Goal: Information Seeking & Learning: Learn about a topic

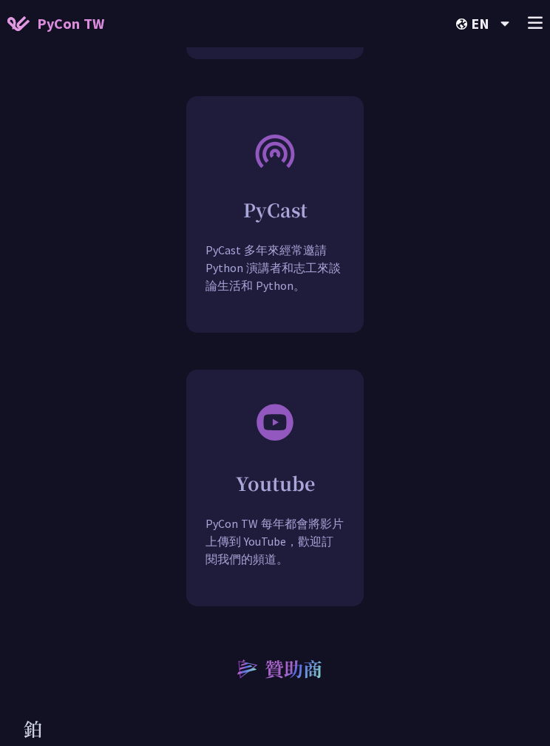
scroll to position [2037, 0]
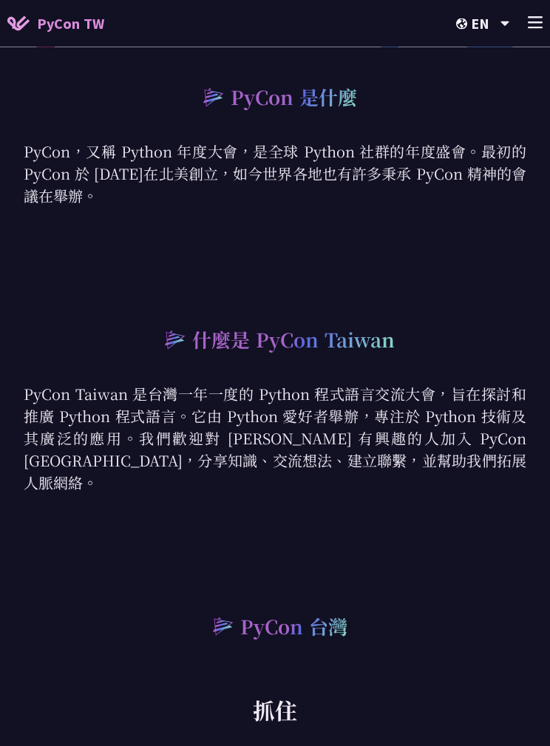
click at [538, 18] on line at bounding box center [535, 18] width 13 height 0
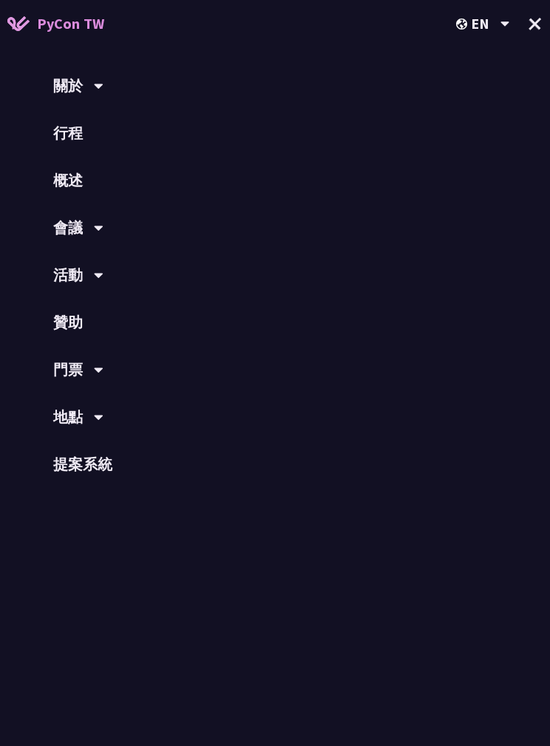
click at [87, 239] on div "會議" at bounding box center [275, 227] width 550 height 47
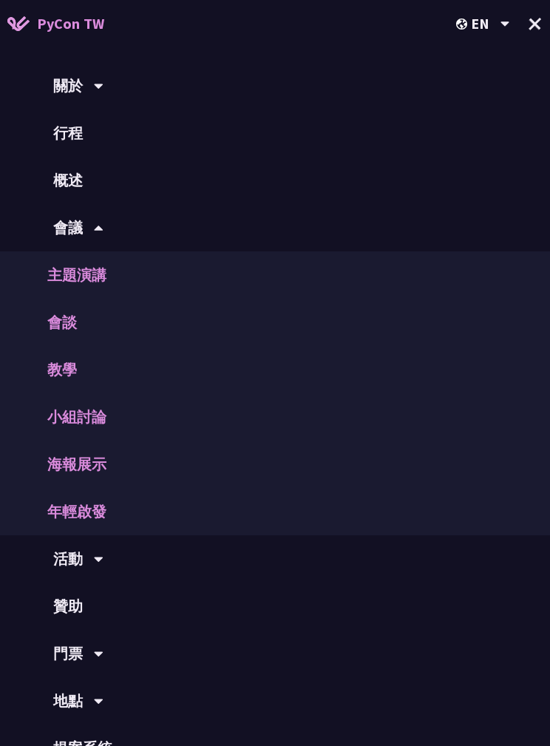
click at [92, 78] on div "關於" at bounding box center [275, 85] width 550 height 47
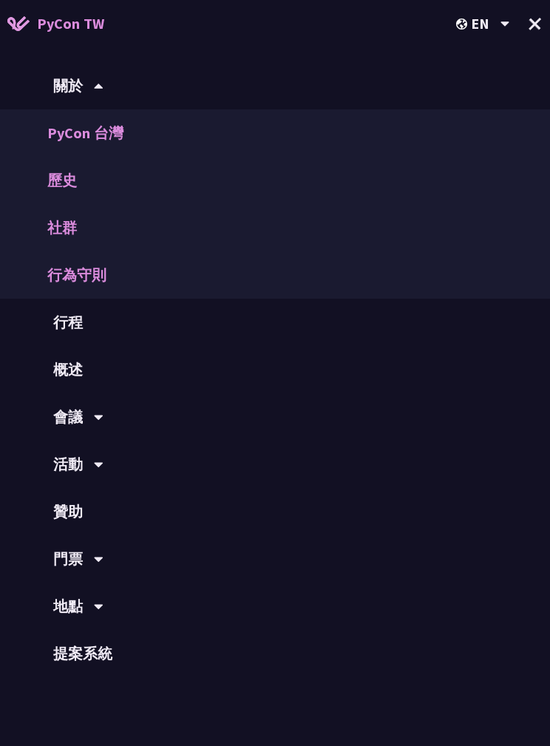
click at [64, 220] on font "社群" at bounding box center [62, 227] width 30 height 18
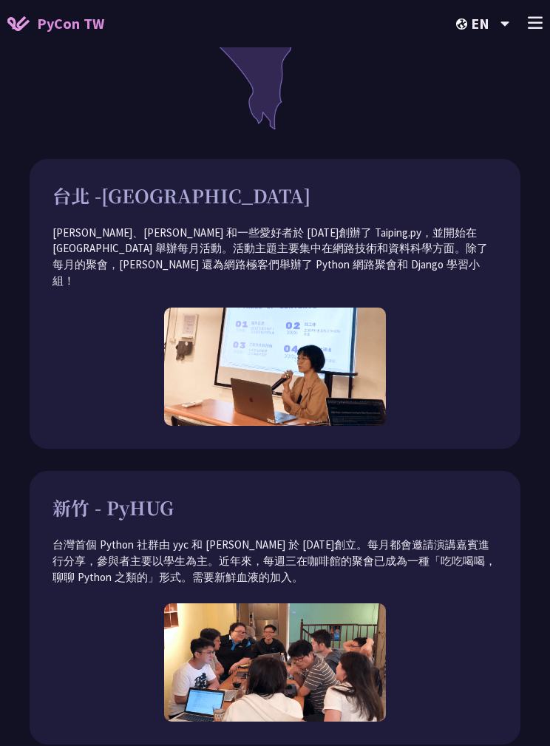
scroll to position [692, 0]
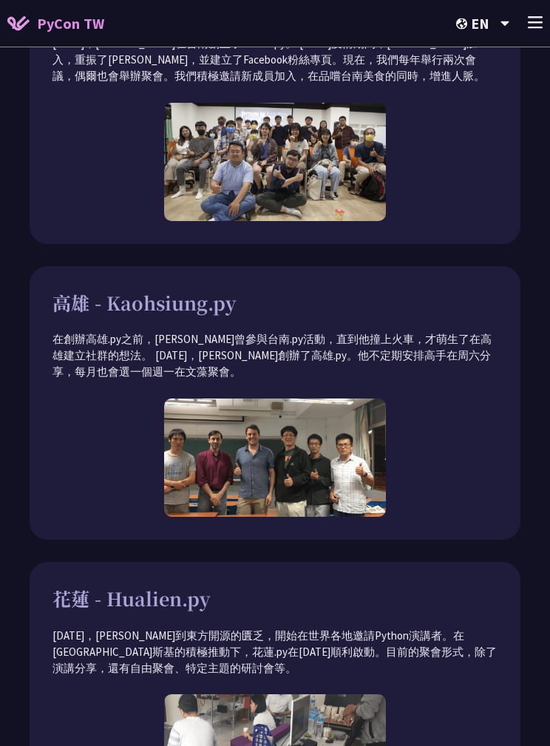
click at [538, 23] on line at bounding box center [535, 23] width 13 height 0
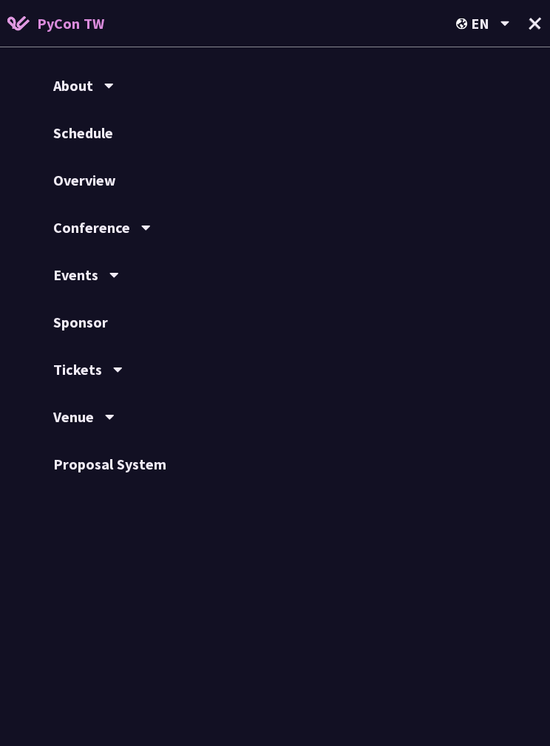
scroll to position [1987, 0]
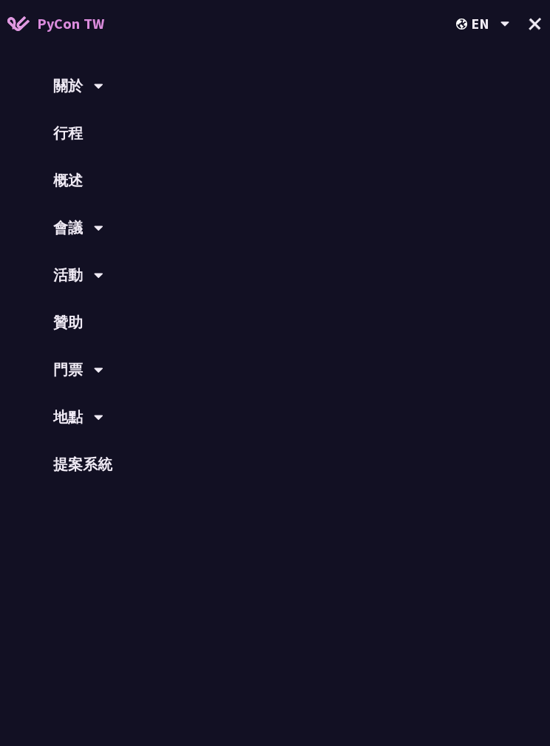
click at [94, 416] on icon at bounding box center [99, 417] width 10 height 15
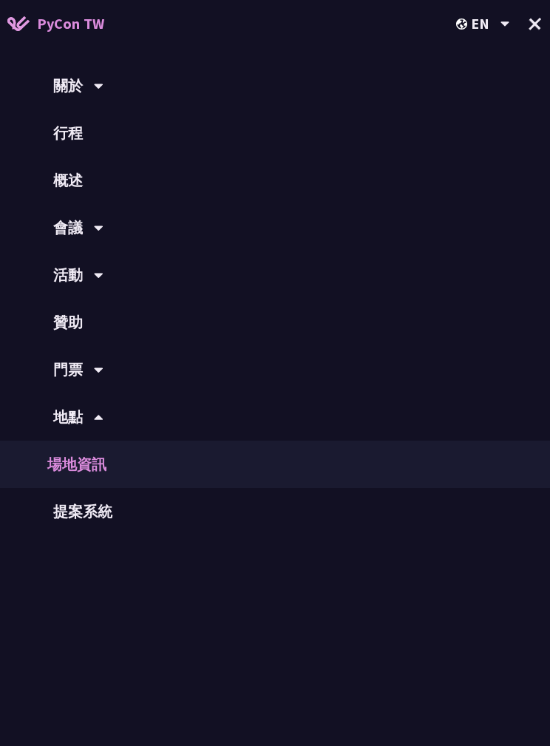
click at [106, 516] on font "提案系統" at bounding box center [82, 511] width 59 height 18
click at [89, 84] on div "關於" at bounding box center [275, 85] width 550 height 47
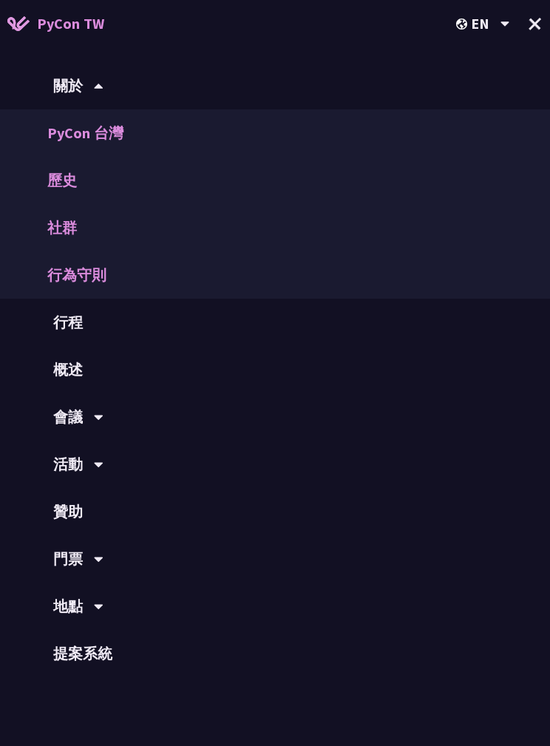
click at [85, 314] on link "行程" at bounding box center [275, 322] width 550 height 47
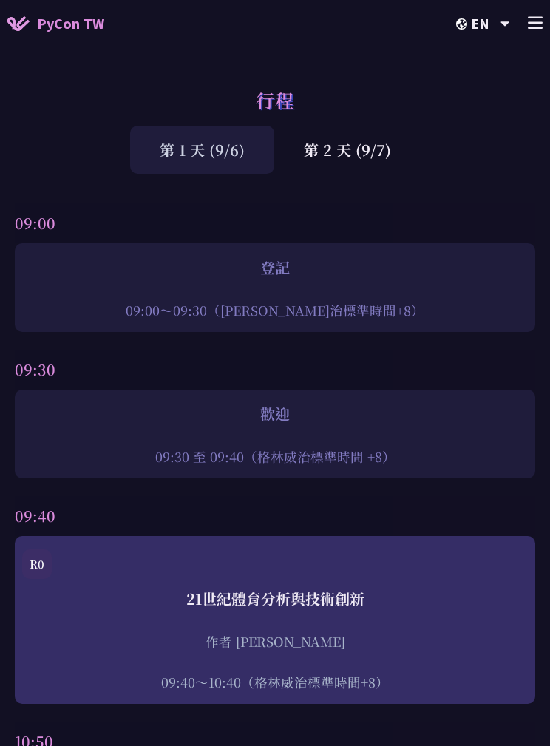
click at [371, 145] on font "第 2 天 (9/7)" at bounding box center [347, 149] width 87 height 21
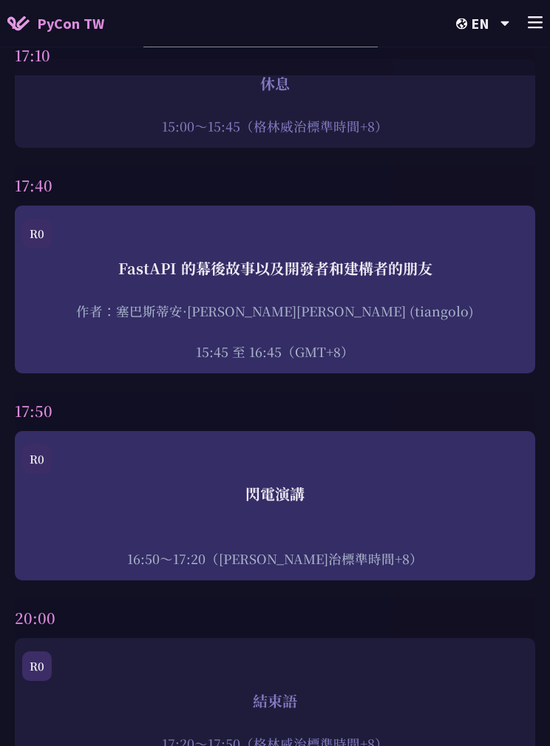
scroll to position [5096, 0]
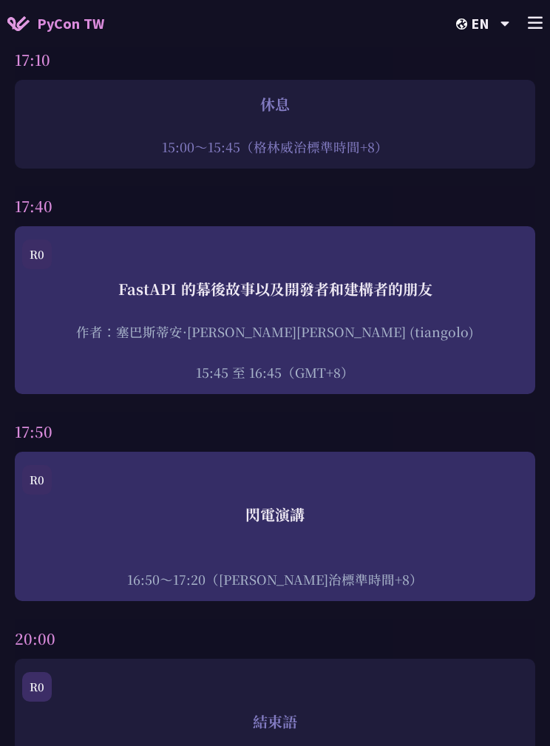
click at [359, 313] on div "FastAPI 的幕後故事以及開發者和建構者的朋友 作者：塞巴斯蒂安·[PERSON_NAME][PERSON_NAME] (tiangolo) 15:45 …" at bounding box center [275, 330] width 506 height 104
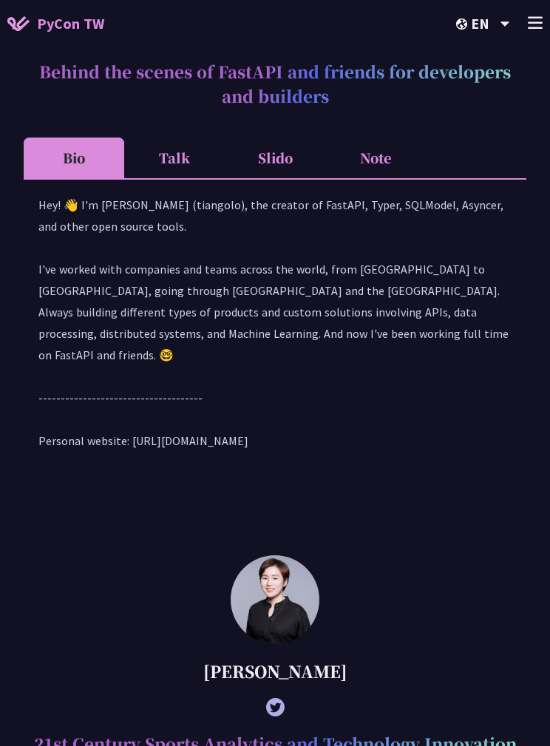
scroll to position [535, 0]
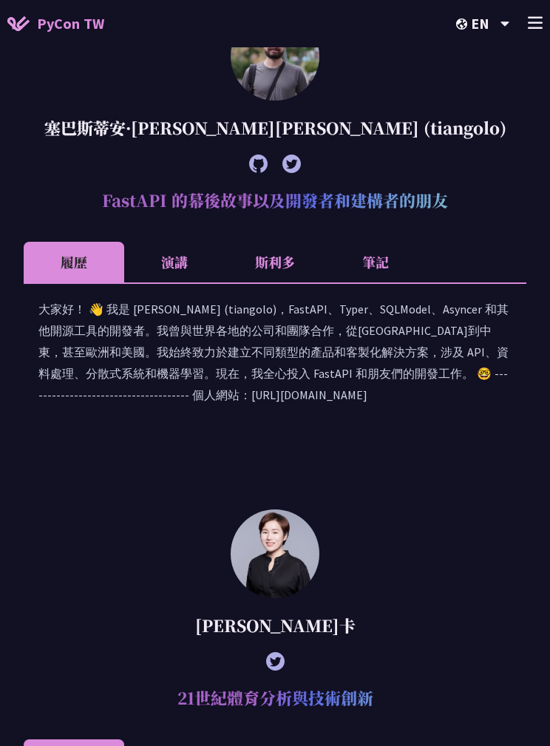
click at [188, 283] on li "演講" at bounding box center [174, 262] width 101 height 41
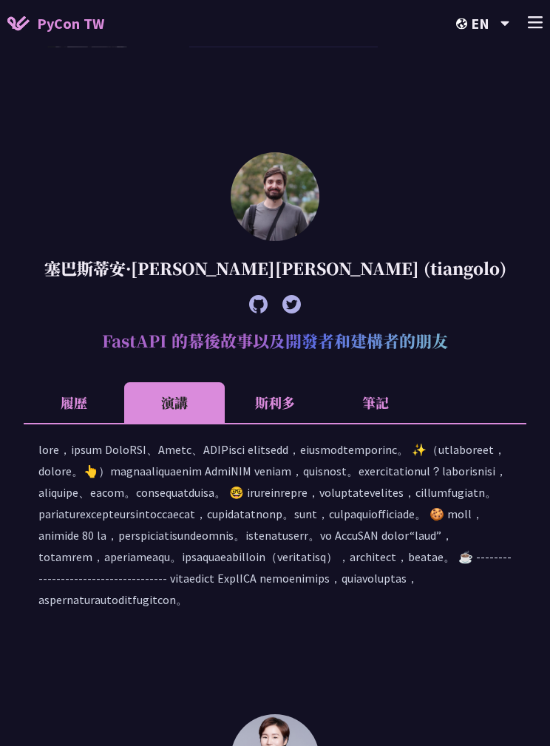
scroll to position [419, 0]
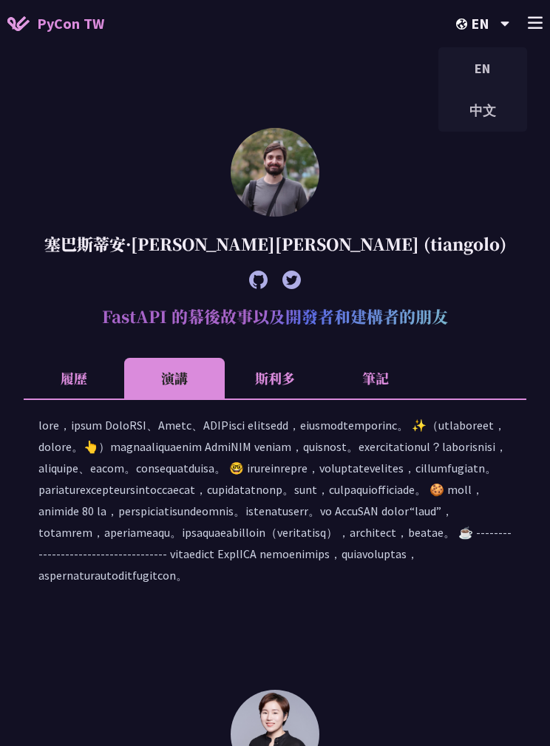
click at [494, 117] on font "中文" at bounding box center [483, 110] width 27 height 17
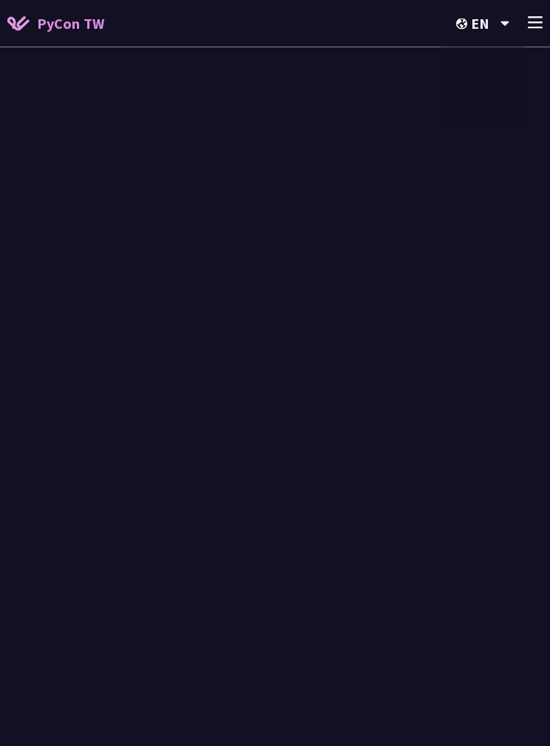
scroll to position [535, 0]
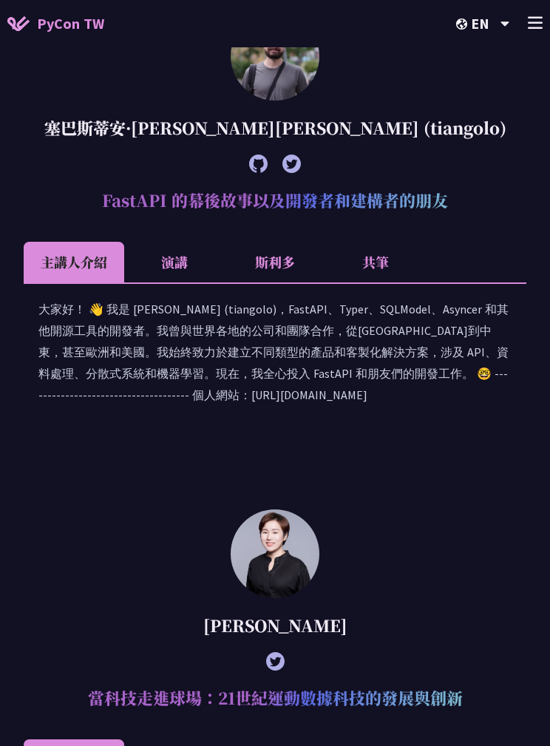
click at [387, 271] on font "共筆" at bounding box center [375, 261] width 27 height 19
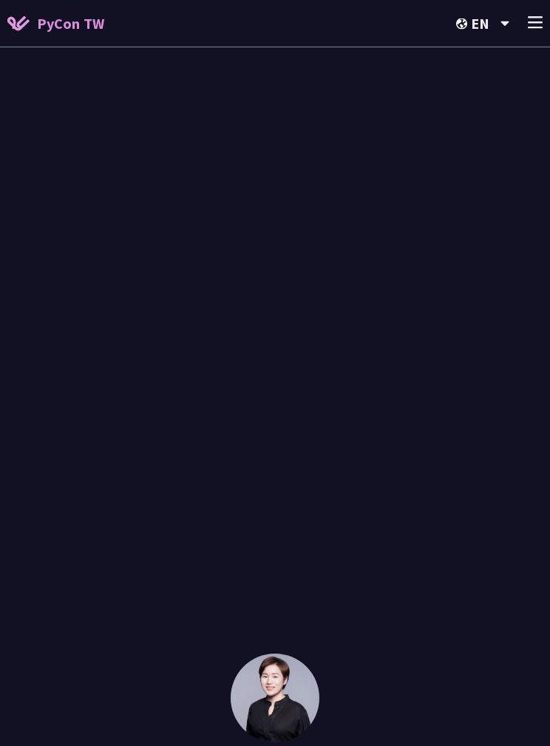
scroll to position [865, 0]
